Goal: Communication & Community: Participate in discussion

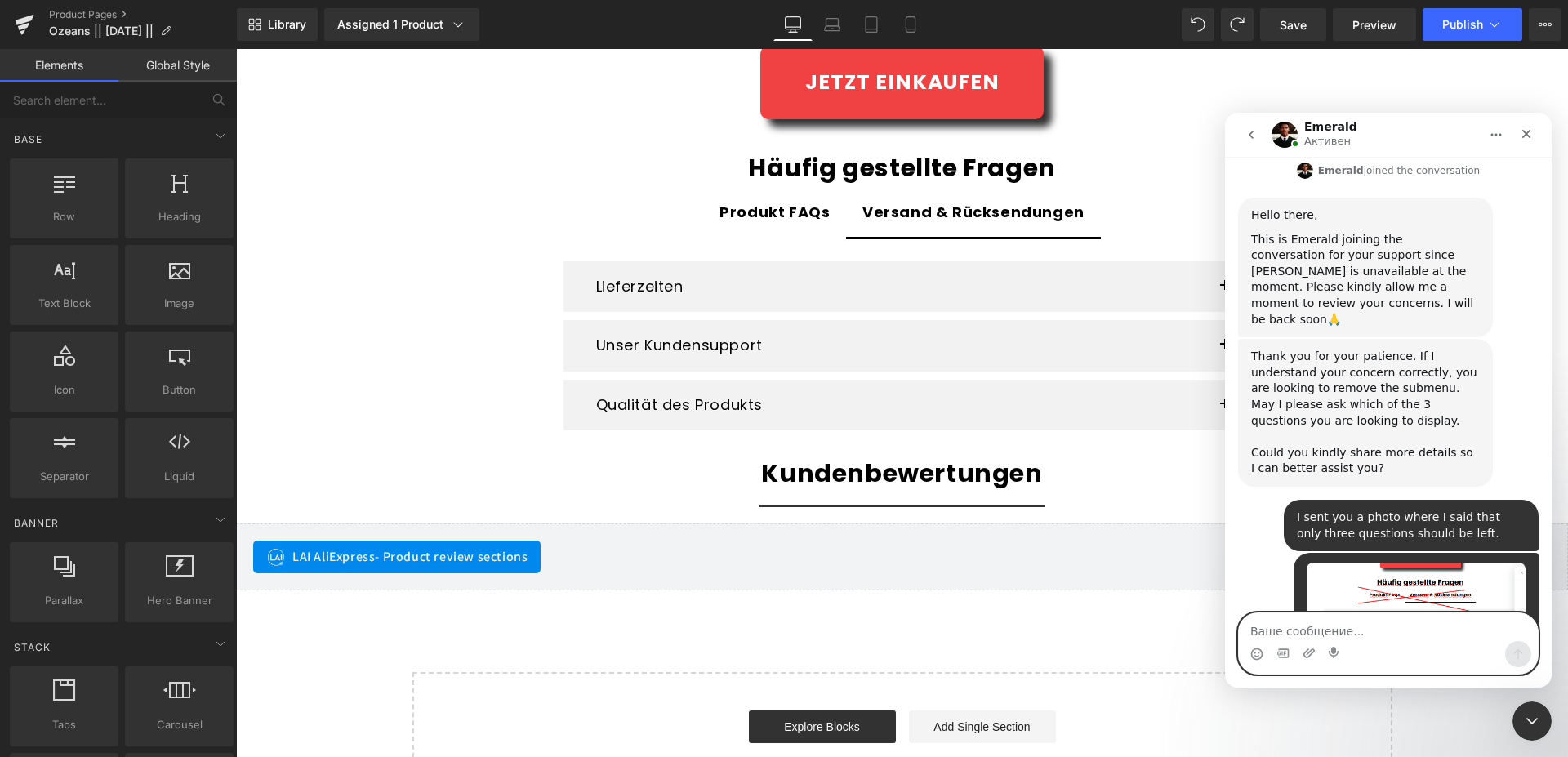
scroll to position [2413, 0]
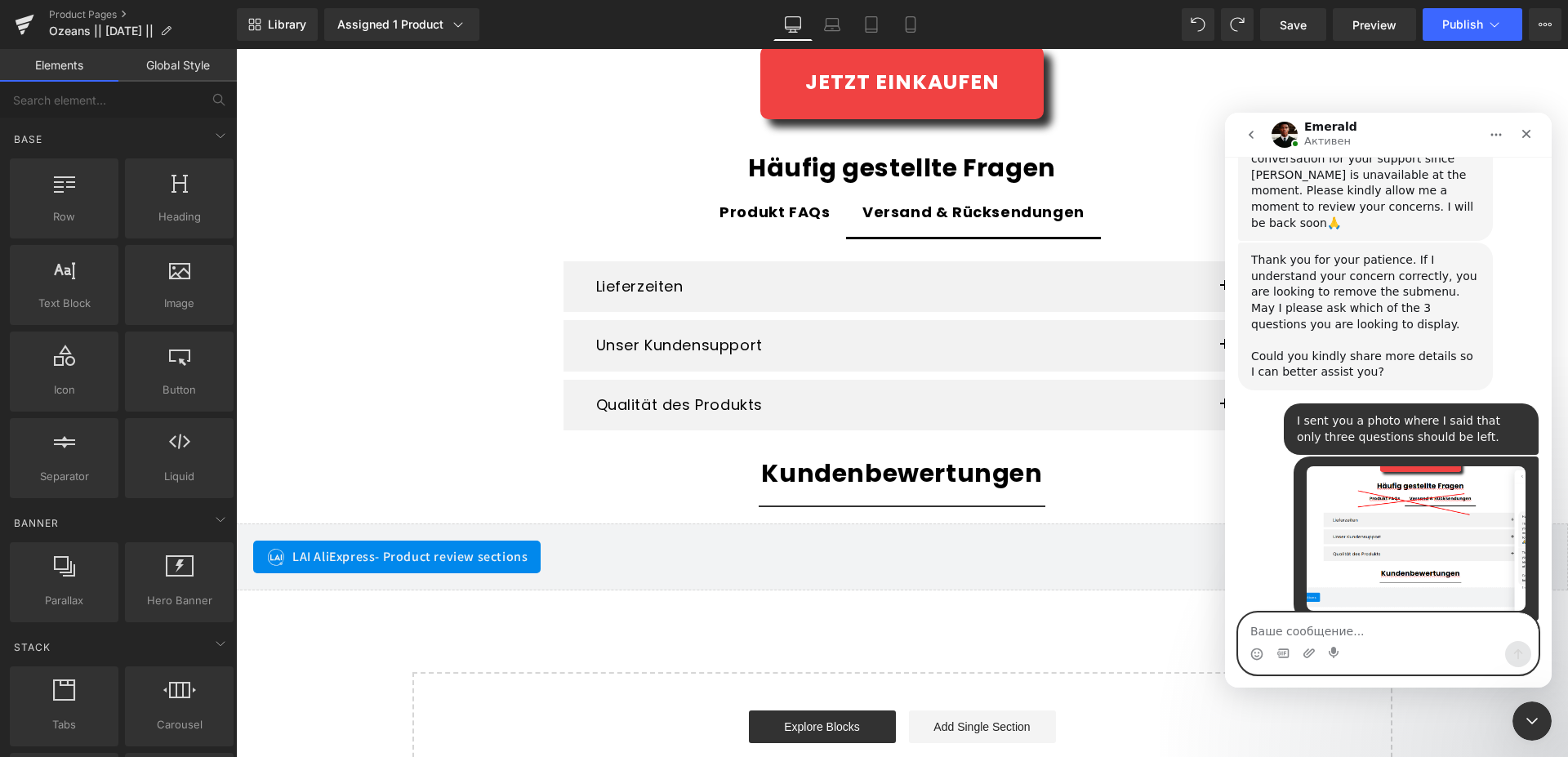
drag, startPoint x: 1324, startPoint y: 626, endPoint x: 1286, endPoint y: 589, distance: 53.0
click at [1325, 626] on textarea "Ваше сообщение..." at bounding box center [1388, 627] width 299 height 28
type textarea ","
type textarea "???"
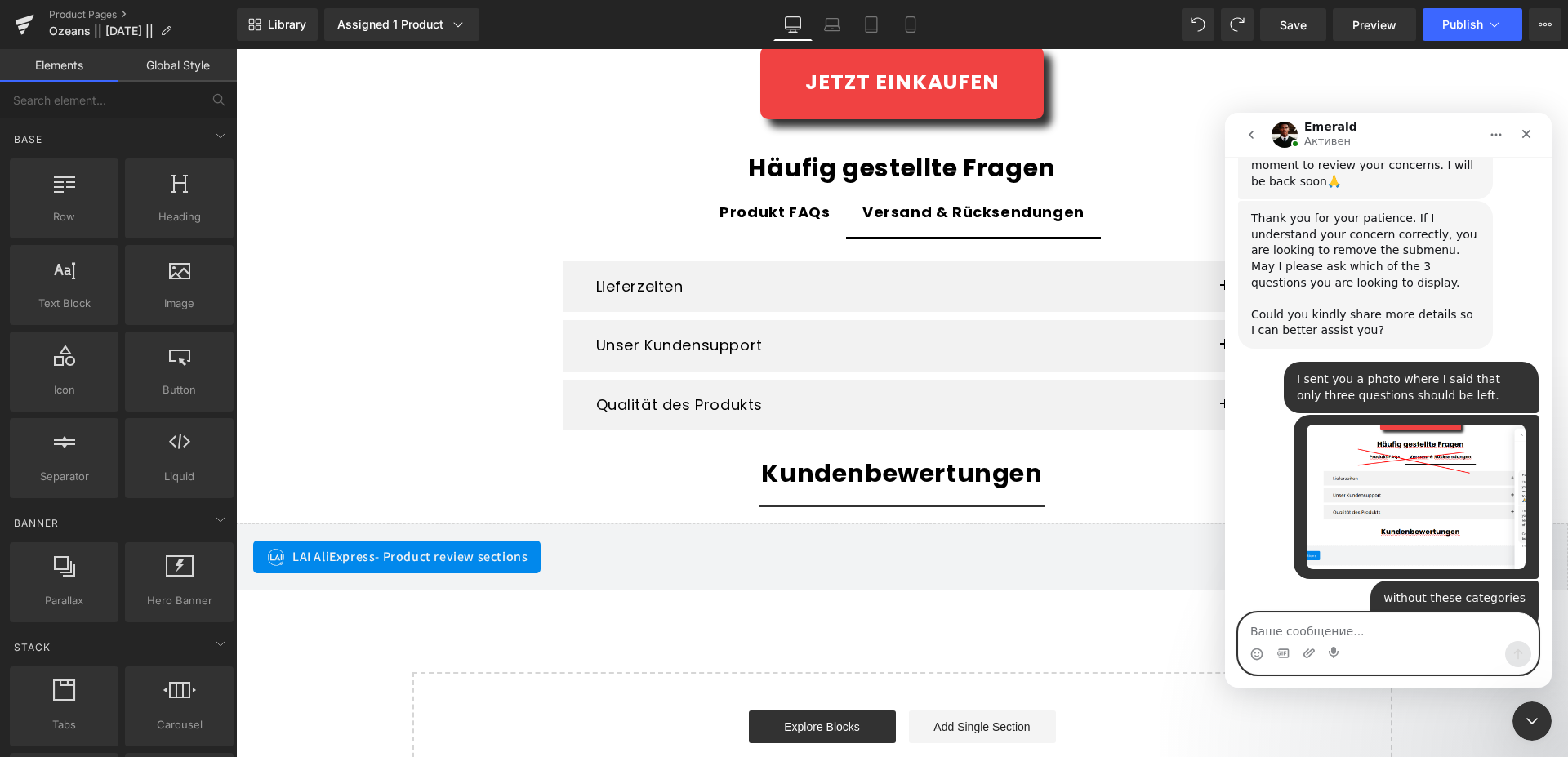
scroll to position [2462, 0]
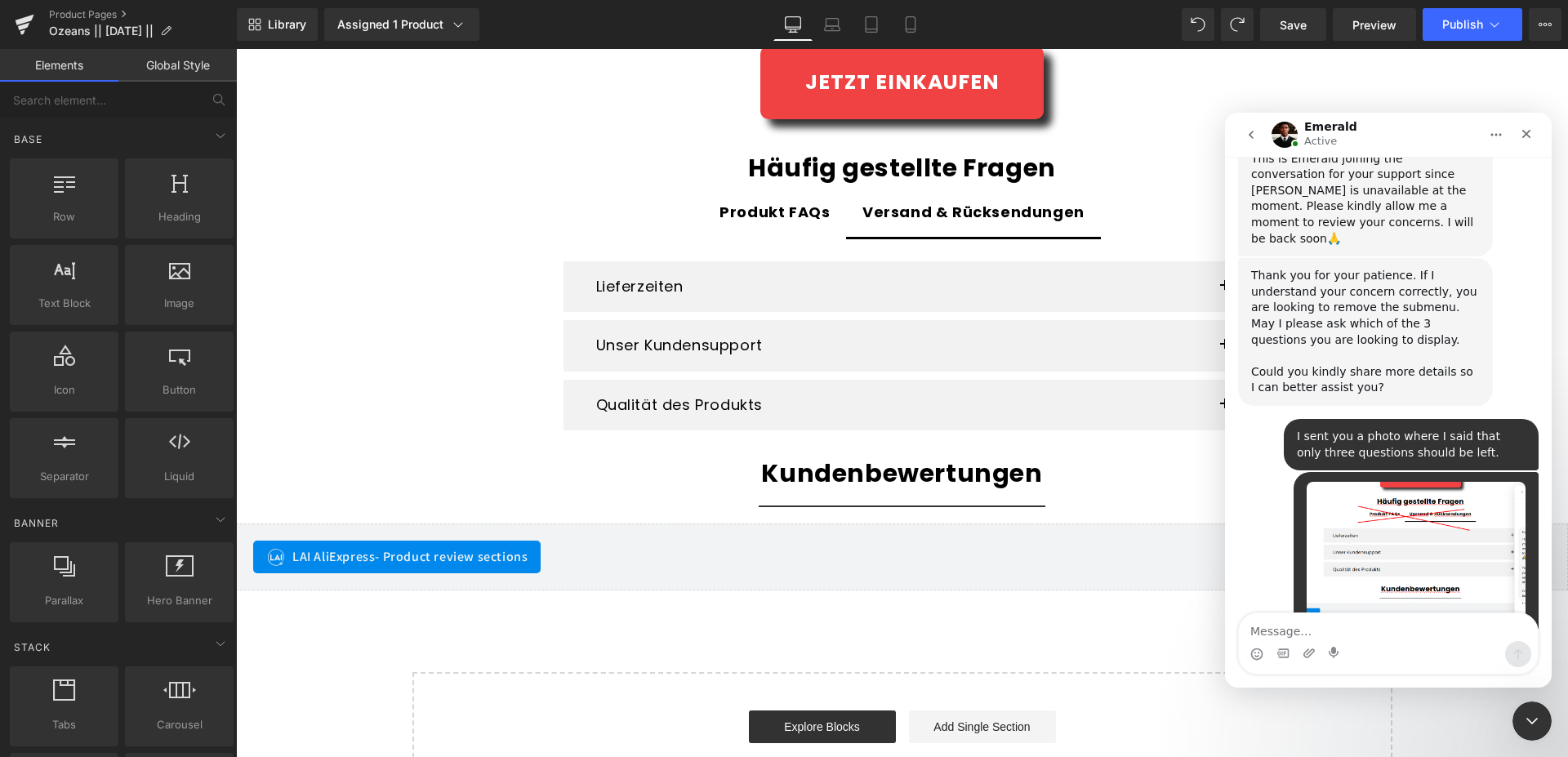
click at [1328, 125] on h1 "Emerald" at bounding box center [1330, 127] width 53 height 12
drag, startPoint x: 1305, startPoint y: 125, endPoint x: 1365, endPoint y: 125, distance: 60.0
click at [1357, 125] on h1 "Emerald" at bounding box center [1330, 127] width 53 height 12
copy h1 "Emerald"
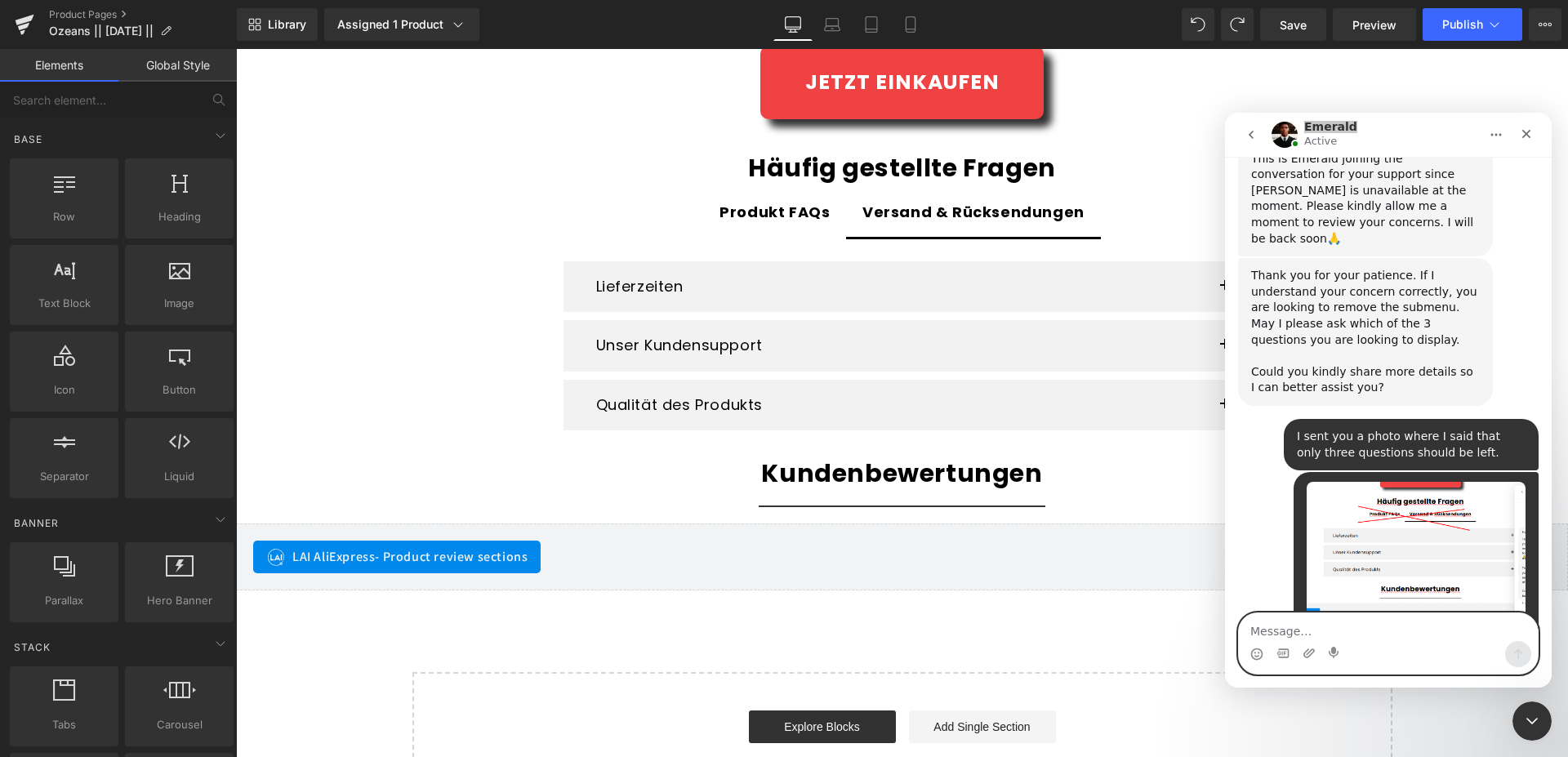
click at [1283, 625] on textarea "Message…" at bounding box center [1388, 627] width 299 height 28
paste textarea "Emerald, are you mocking the blast furnace? I told you three times, yes."
type textarea "Emerald, are you mocking the blast furnace? I told you three times, yes."
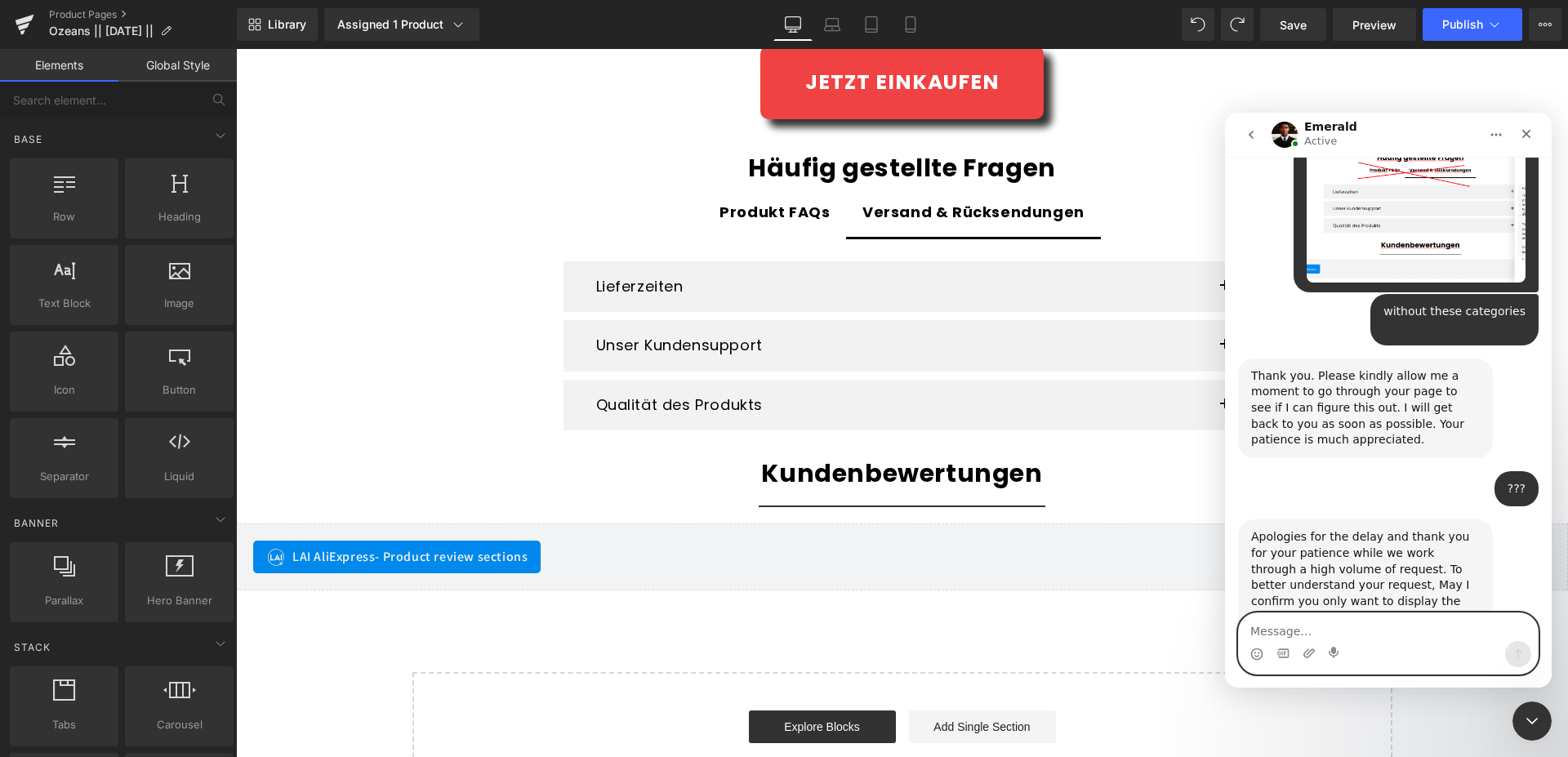
scroll to position [2808, 0]
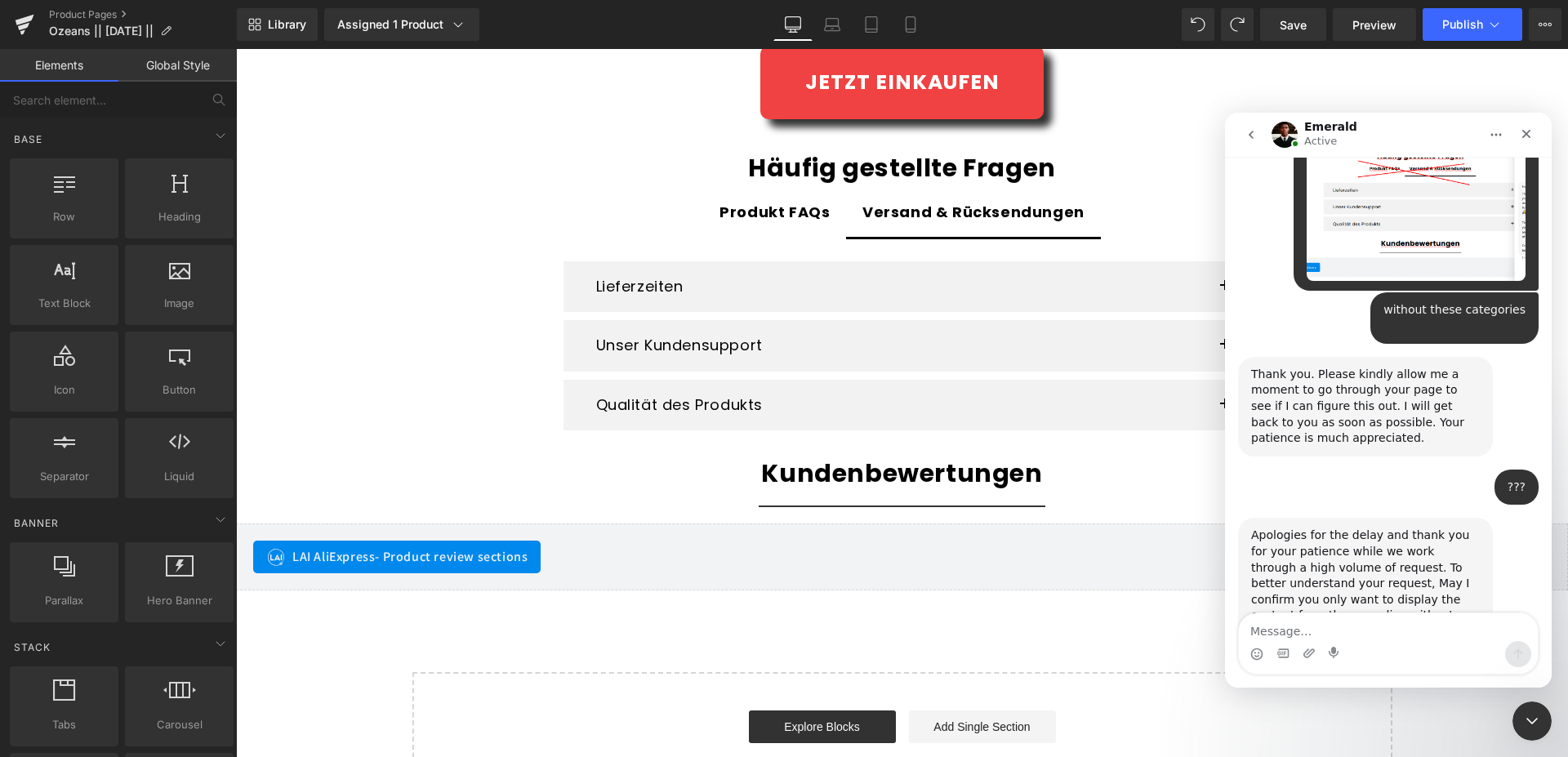
click at [1292, 639] on img "Emerald говорит…" at bounding box center [1360, 683] width 218 height 88
click at [233, 128] on img "Закрыть" at bounding box center [122, 84] width 220 height 89
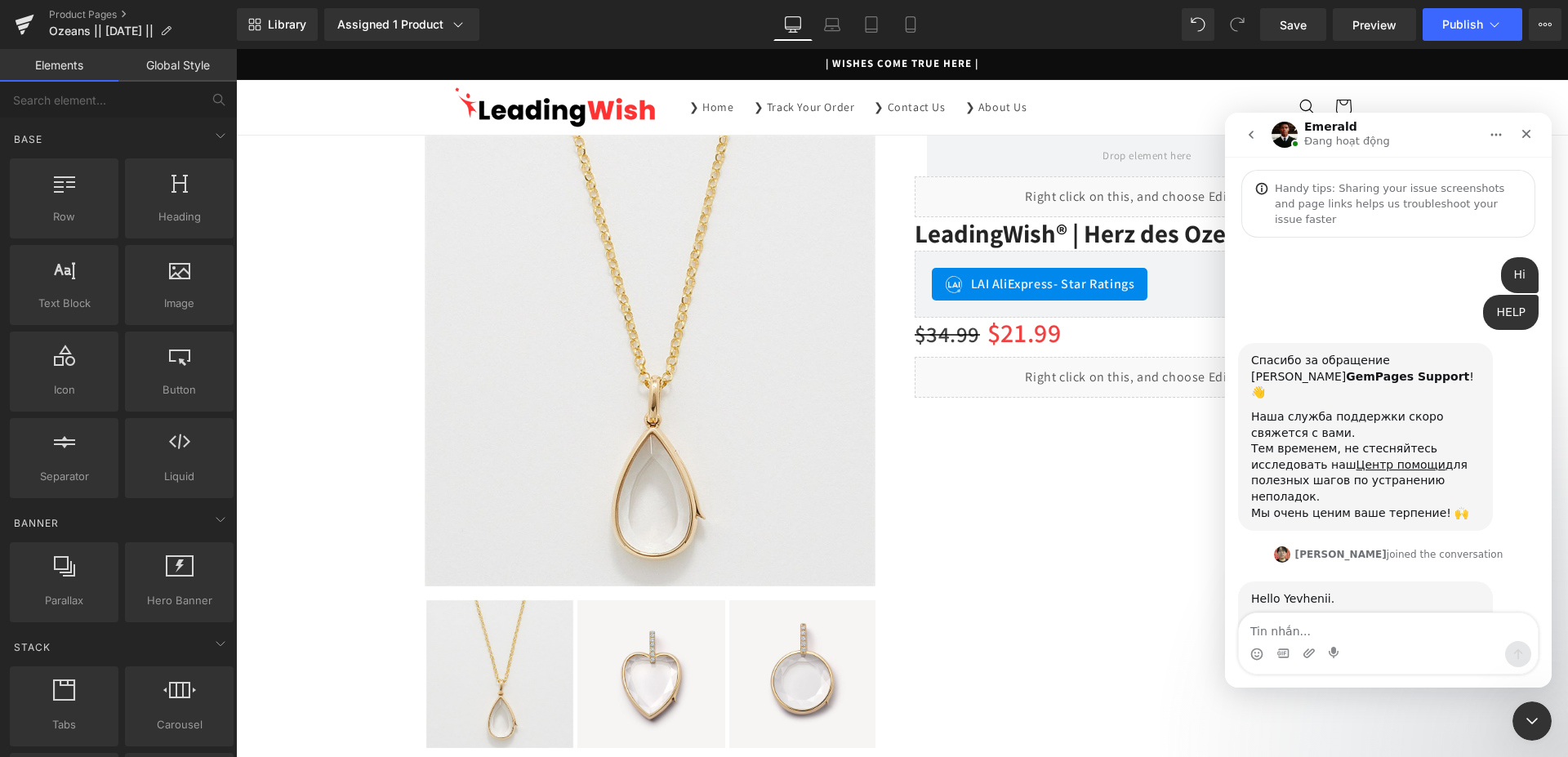
scroll to position [1589, 0]
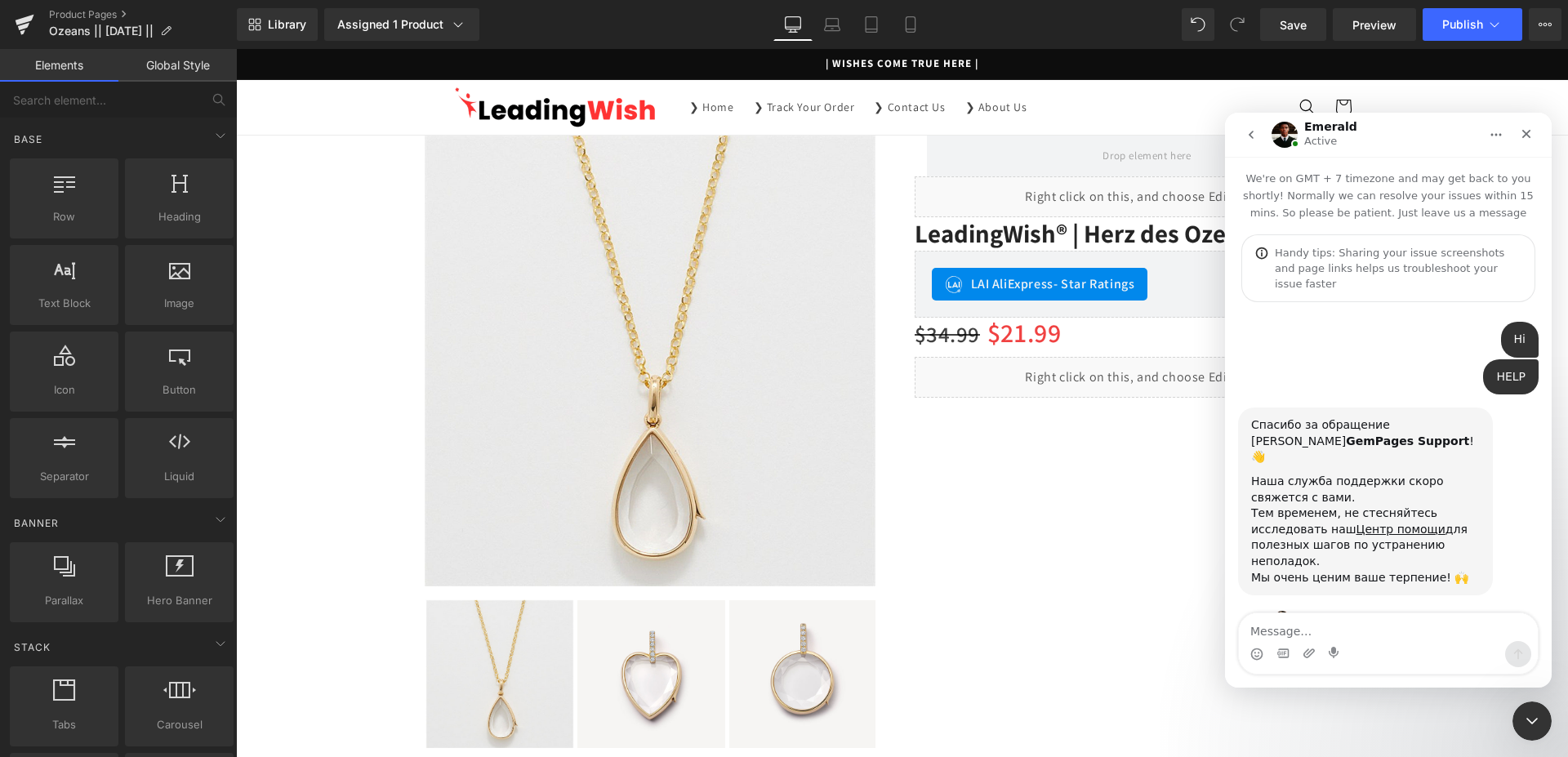
scroll to position [1654, 0]
